Goal: Information Seeking & Learning: Learn about a topic

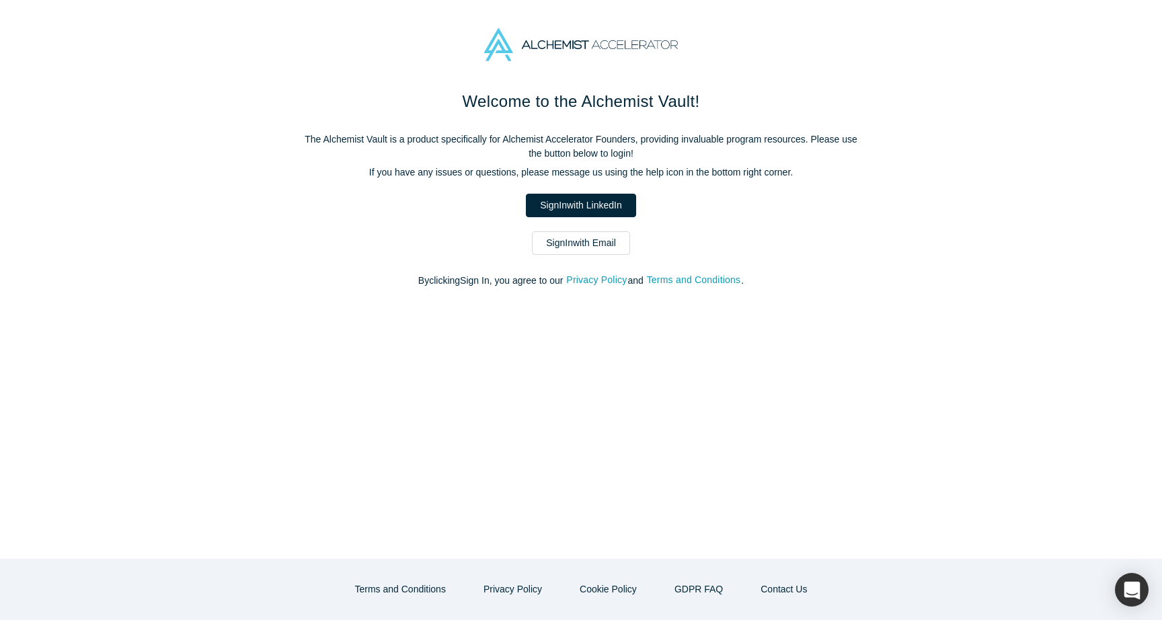
click at [567, 237] on link "Sign In with Email" at bounding box center [581, 243] width 98 height 24
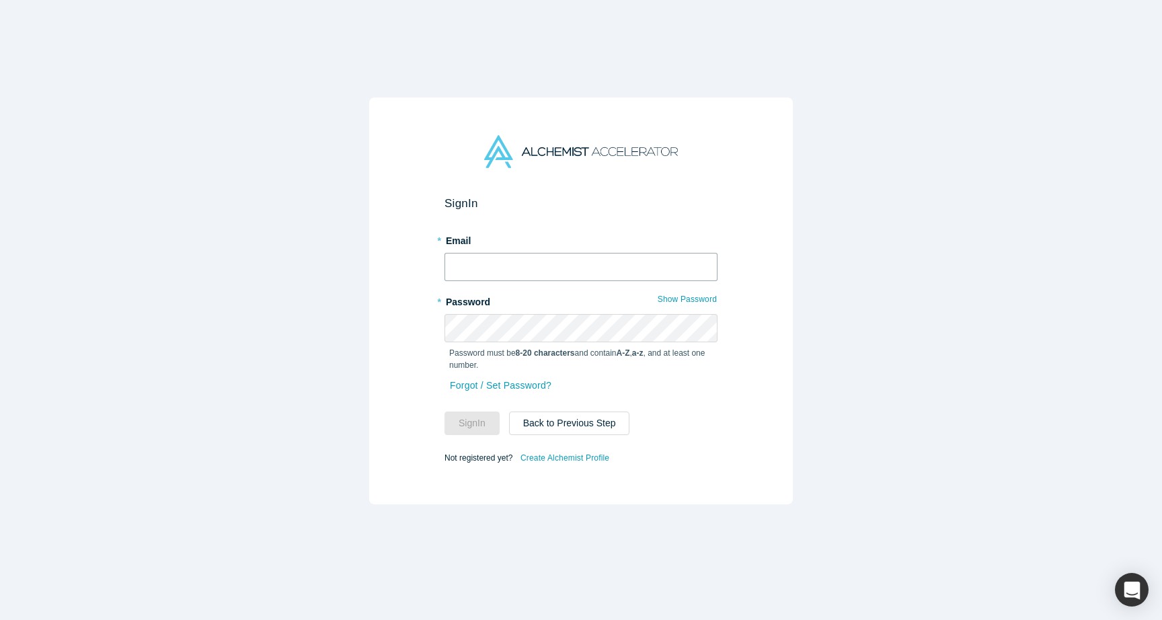
click at [542, 259] on input "text" at bounding box center [580, 267] width 273 height 28
type input "[PERSON_NAME][EMAIL_ADDRESS][DOMAIN_NAME]"
click at [468, 427] on button "Sign In" at bounding box center [471, 423] width 55 height 24
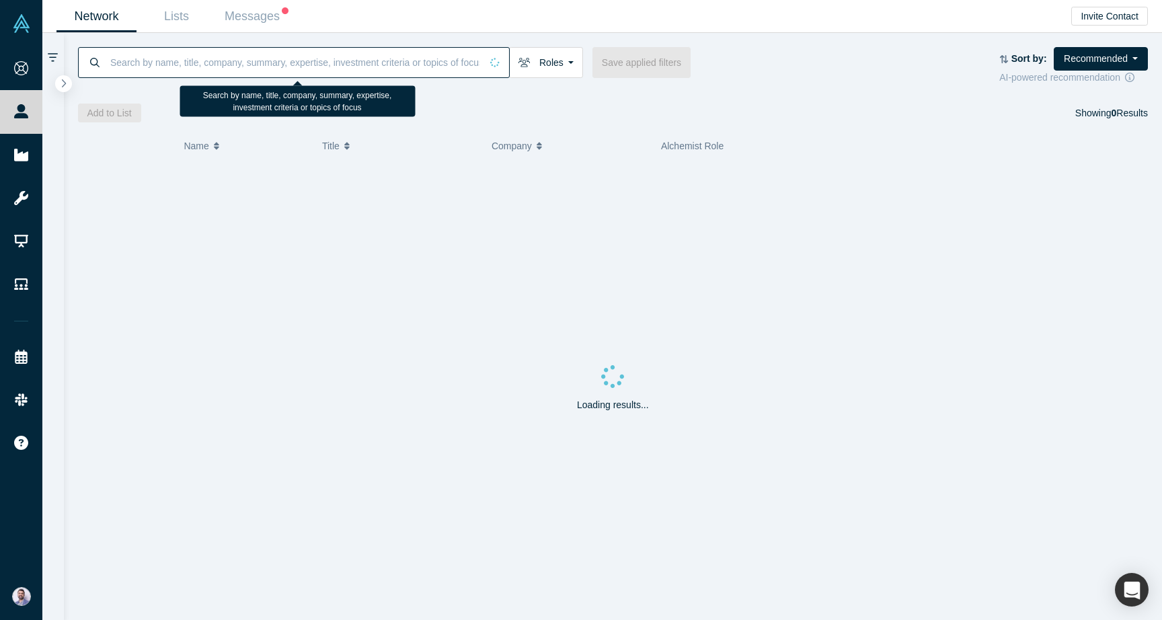
click at [334, 65] on input at bounding box center [295, 62] width 372 height 32
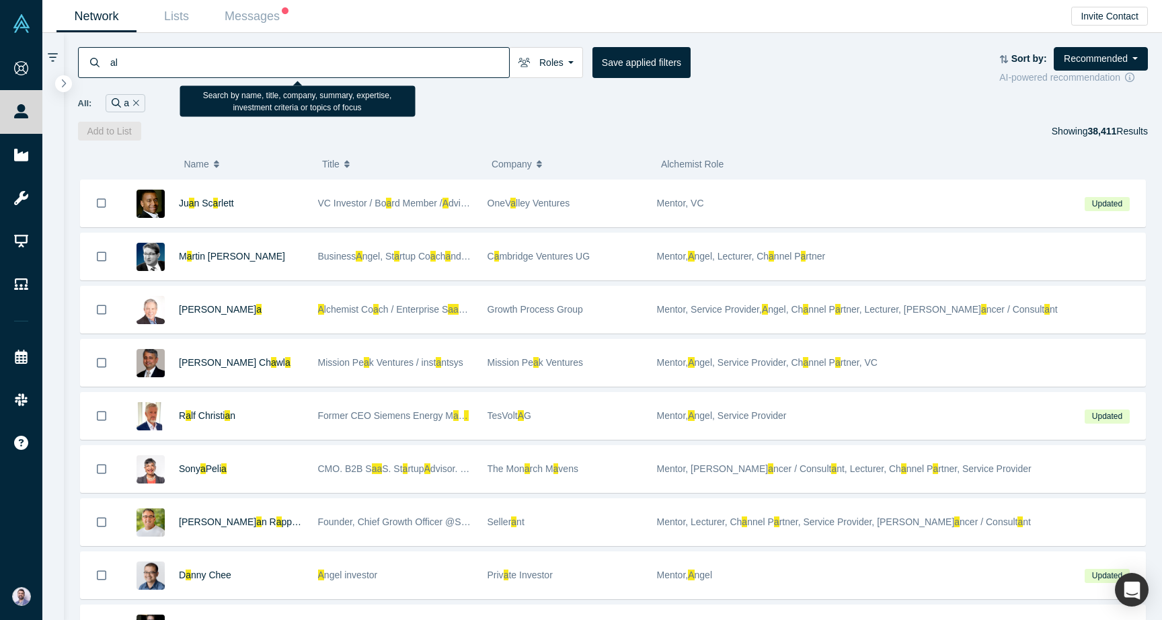
type input "alc"
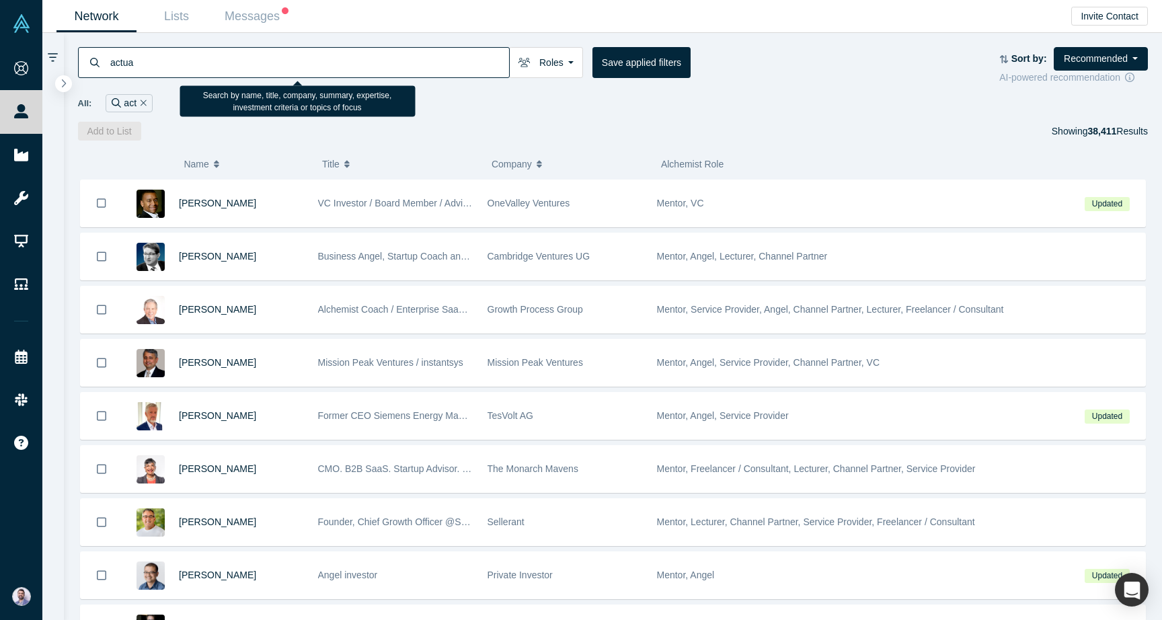
type input "actual"
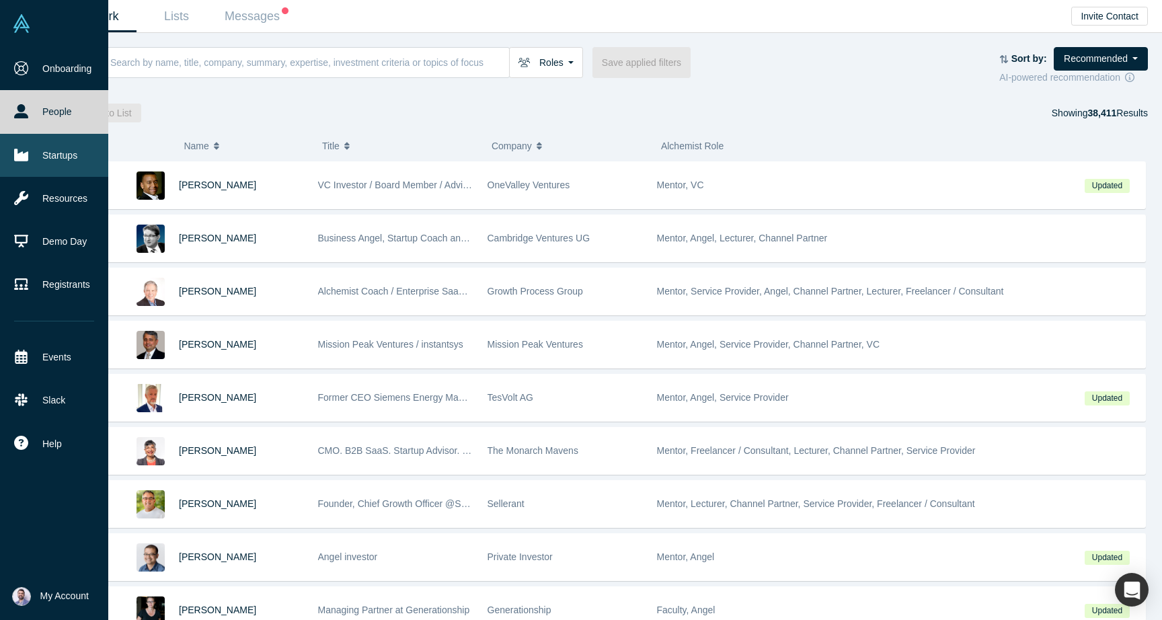
click at [23, 161] on link "Startups" at bounding box center [54, 155] width 108 height 43
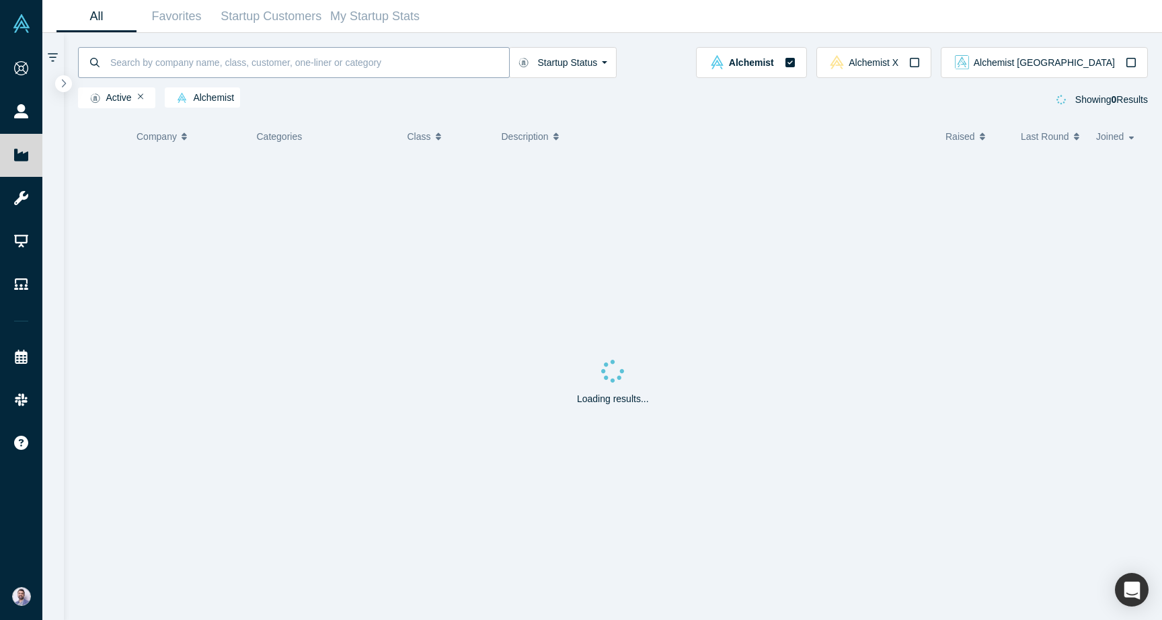
click at [268, 57] on input at bounding box center [309, 62] width 400 height 32
paste input "actual"
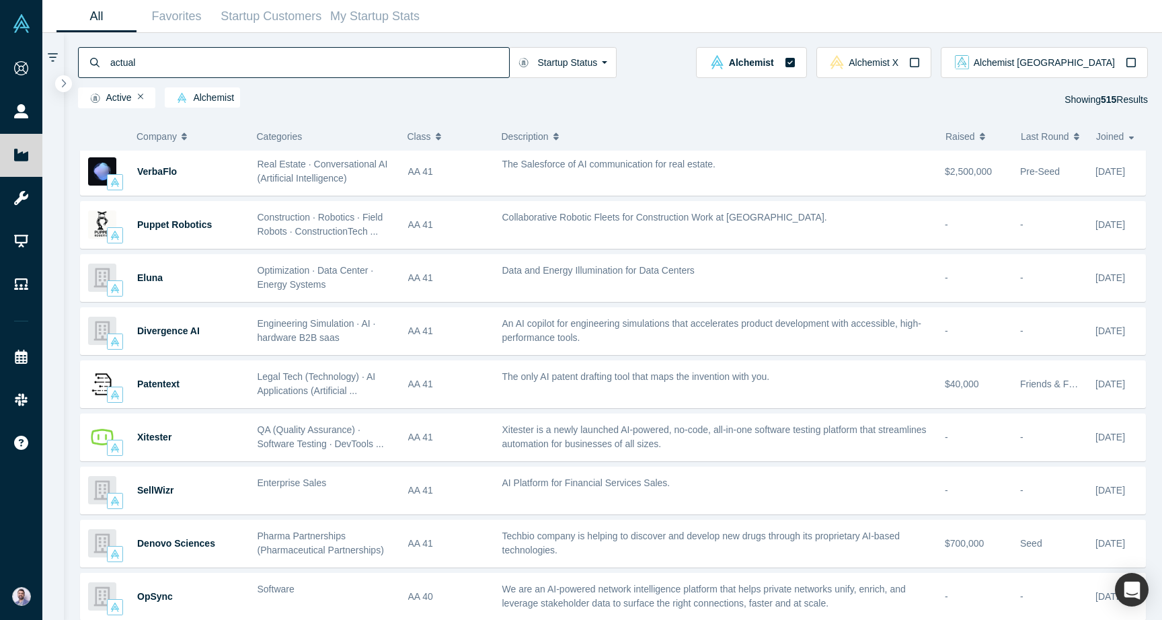
scroll to position [85, 0]
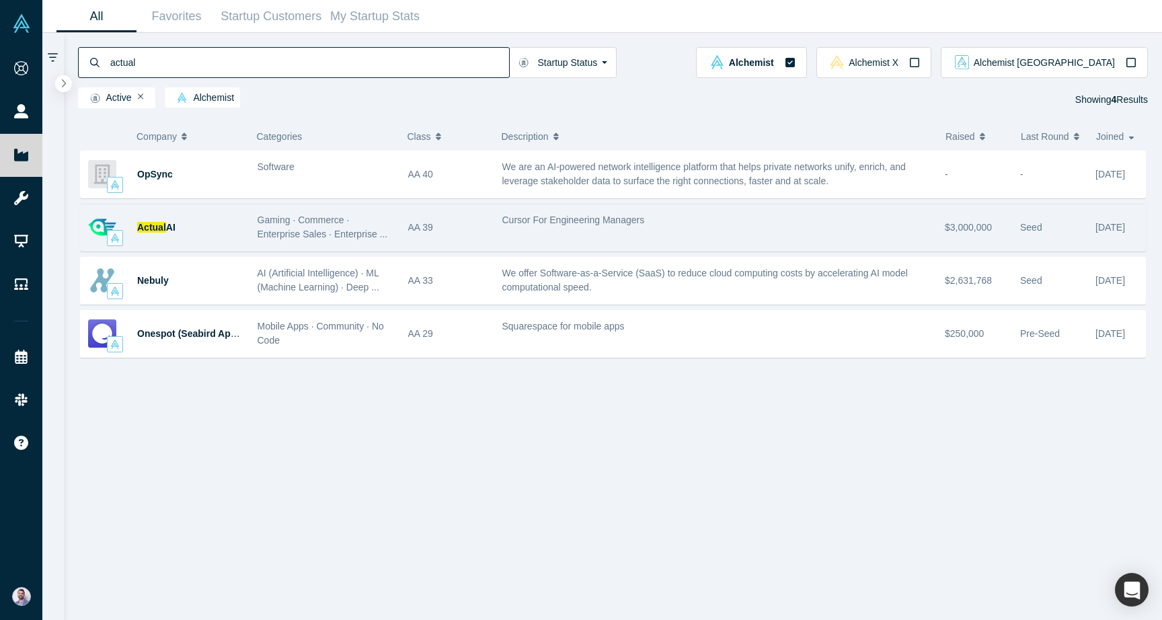
click at [168, 219] on div "Actual AI" at bounding box center [190, 227] width 106 height 46
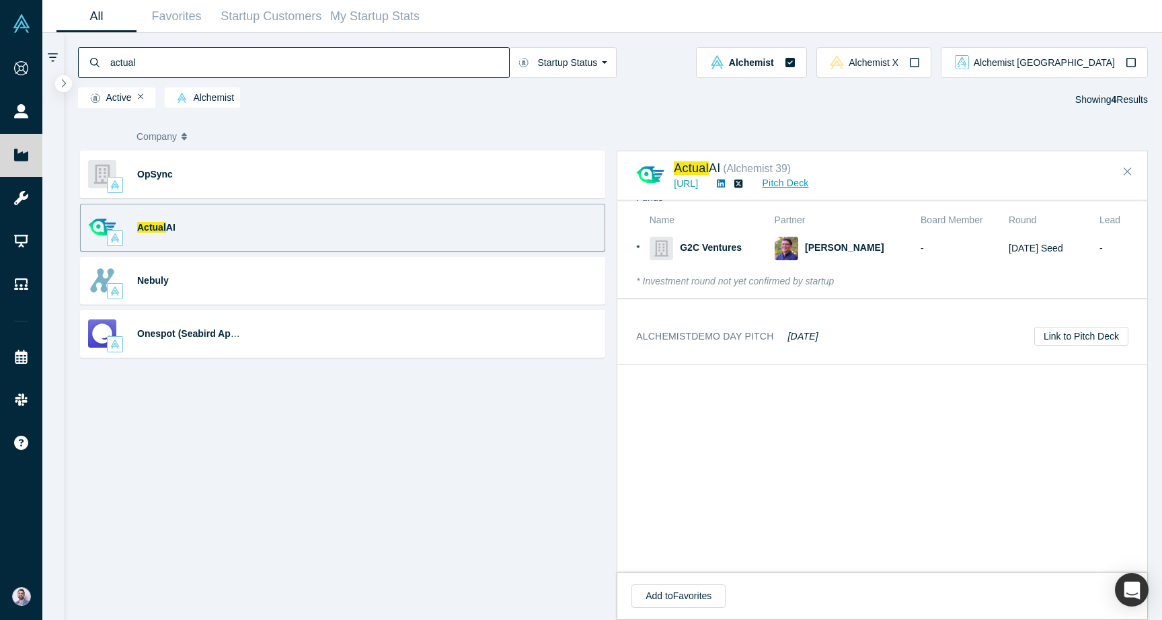
scroll to position [968, 0]
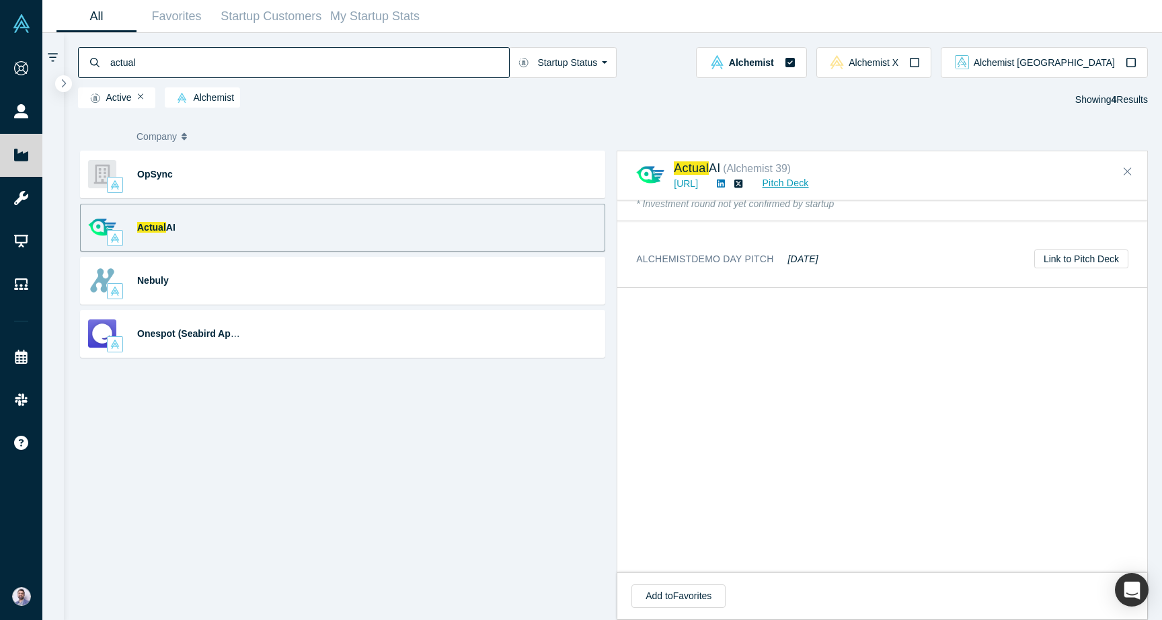
click at [279, 52] on input "actual" at bounding box center [309, 62] width 400 height 32
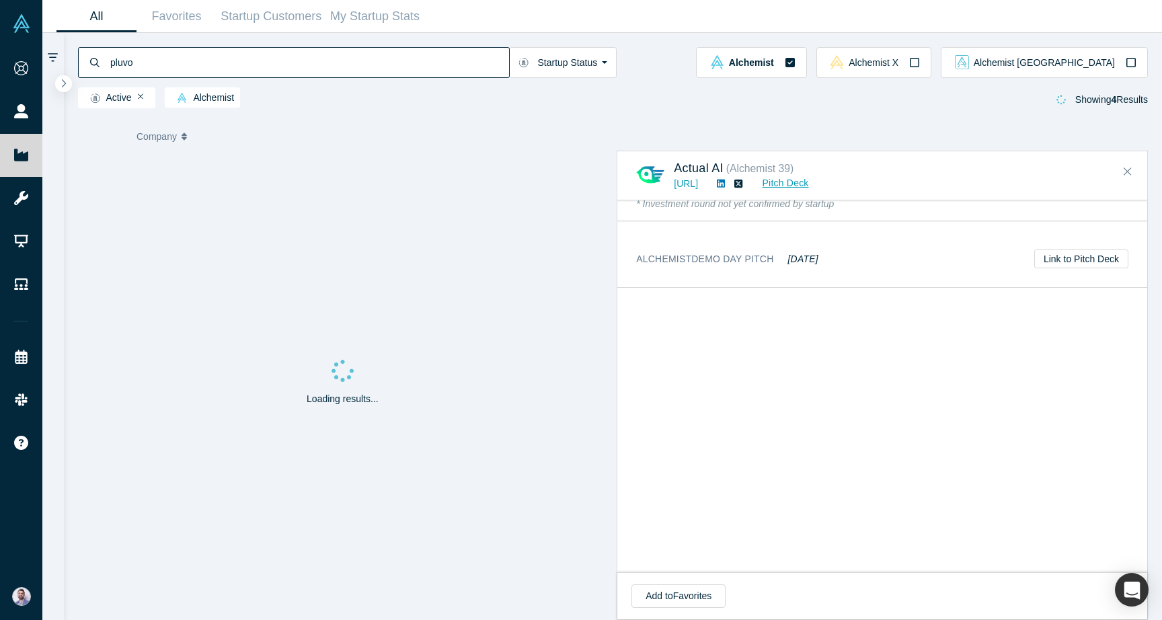
type input "pluvo"
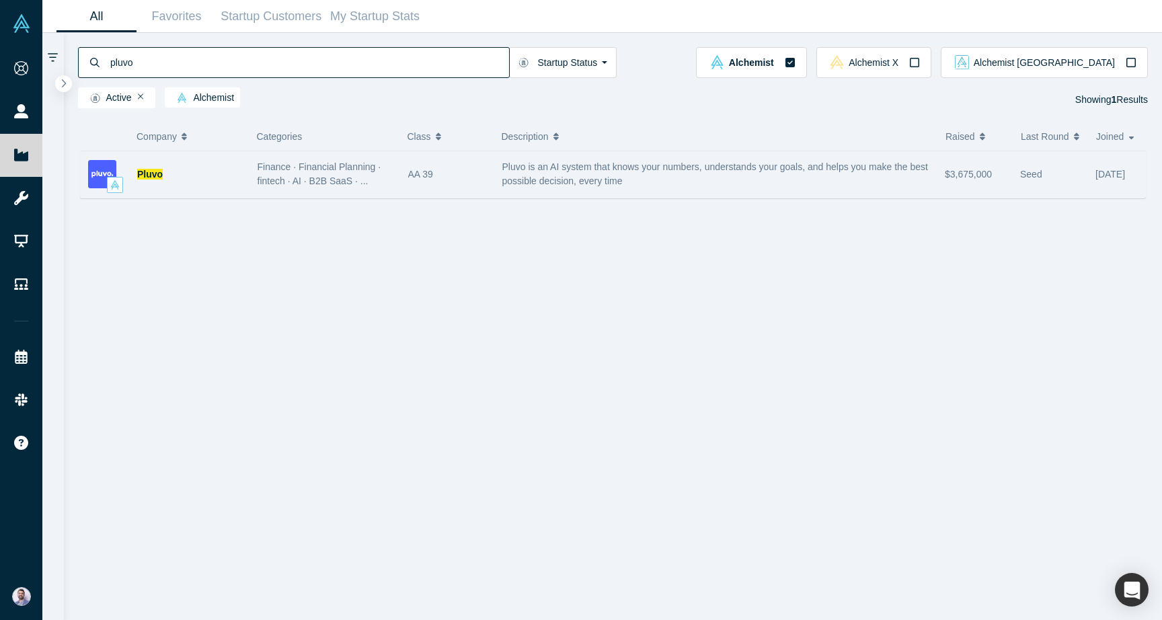
click at [155, 181] on div "Pluvo" at bounding box center [190, 174] width 106 height 46
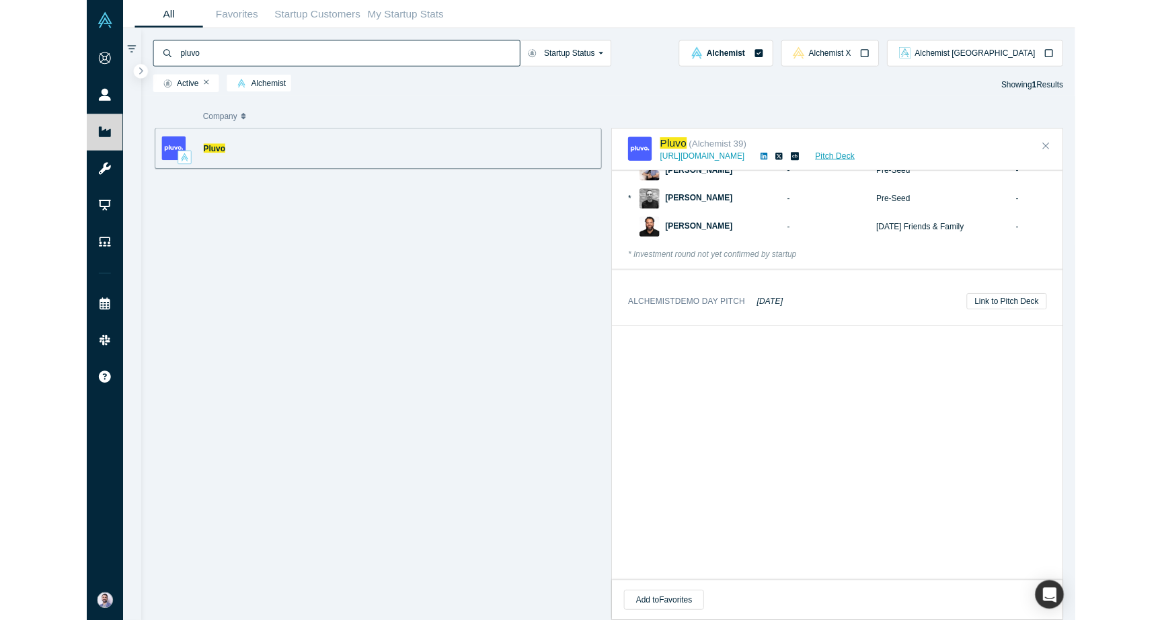
scroll to position [1143, 0]
